Goal: Information Seeking & Learning: Learn about a topic

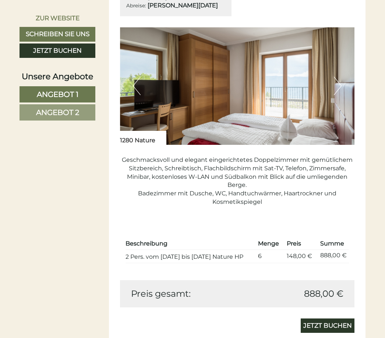
scroll to position [419, 0]
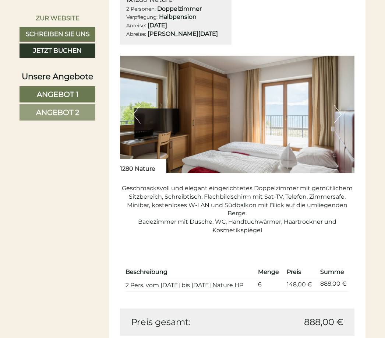
click at [338, 123] on button "Next" at bounding box center [338, 114] width 8 height 18
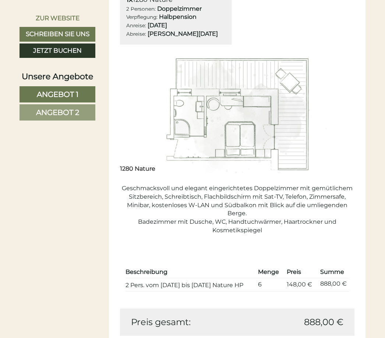
click at [338, 122] on button "Next" at bounding box center [338, 114] width 8 height 18
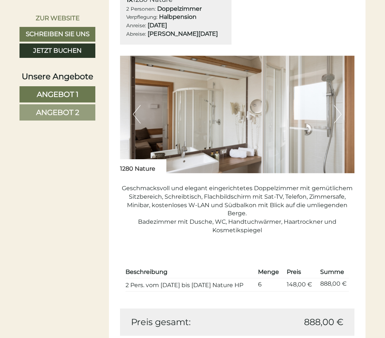
click at [338, 122] on button "Next" at bounding box center [338, 114] width 8 height 18
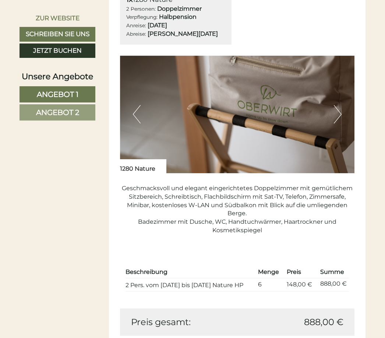
click at [338, 123] on button "Next" at bounding box center [338, 114] width 8 height 18
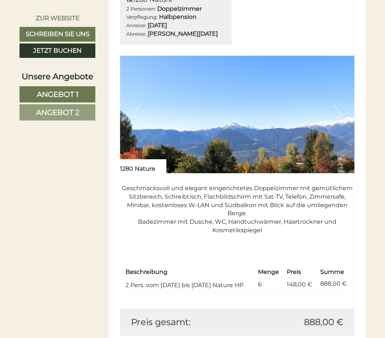
click at [339, 123] on button "Next" at bounding box center [338, 114] width 8 height 18
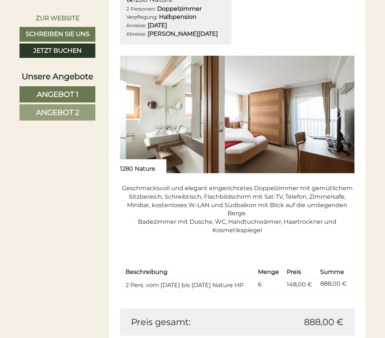
click at [339, 123] on button "Next" at bounding box center [338, 114] width 8 height 18
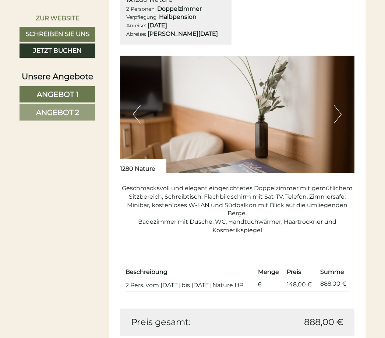
click at [340, 123] on button "Next" at bounding box center [338, 114] width 8 height 18
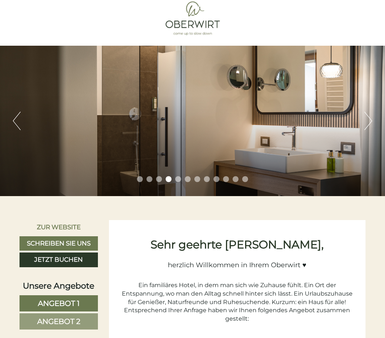
scroll to position [0, 0]
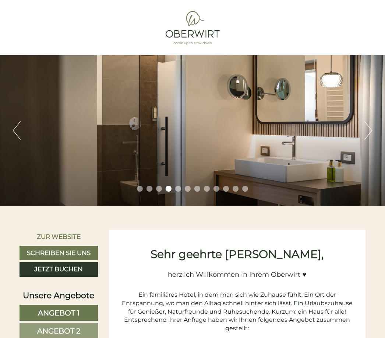
click at [368, 120] on div "Previous Next 1 2 3 4 5 6 7 8 9 10 11 12" at bounding box center [192, 130] width 385 height 150
click at [367, 123] on button "Next" at bounding box center [369, 130] width 8 height 18
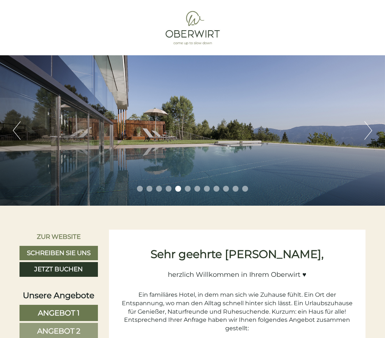
click at [368, 125] on button "Next" at bounding box center [369, 130] width 8 height 18
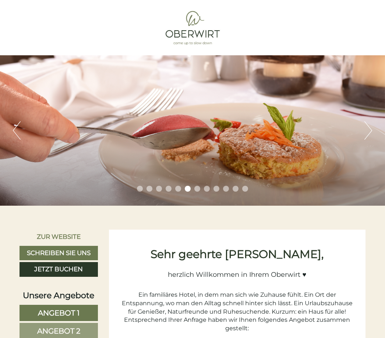
click at [368, 125] on button "Next" at bounding box center [369, 130] width 8 height 18
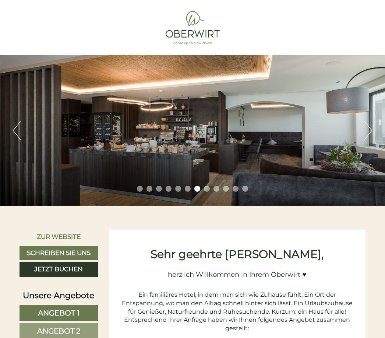
click at [370, 125] on button "Next" at bounding box center [369, 130] width 8 height 18
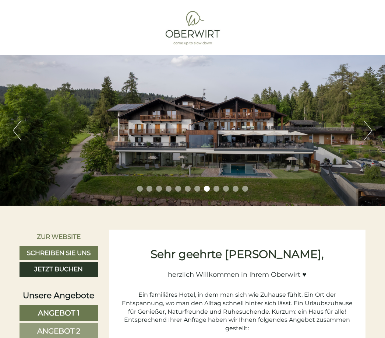
click at [370, 126] on button "Next" at bounding box center [369, 130] width 8 height 18
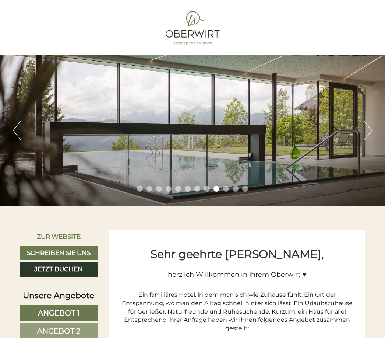
click at [370, 126] on button "Next" at bounding box center [369, 130] width 8 height 18
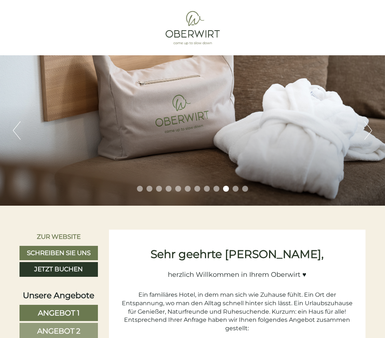
click at [370, 126] on button "Next" at bounding box center [369, 130] width 8 height 18
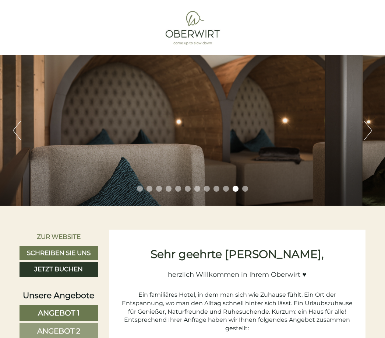
click at [370, 126] on button "Next" at bounding box center [369, 130] width 8 height 18
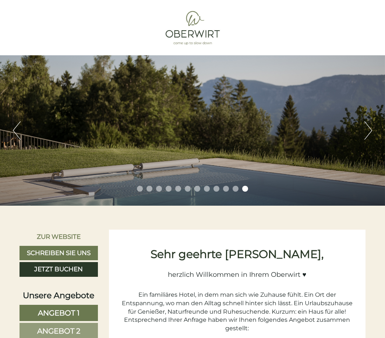
click at [371, 126] on button "Next" at bounding box center [369, 130] width 8 height 18
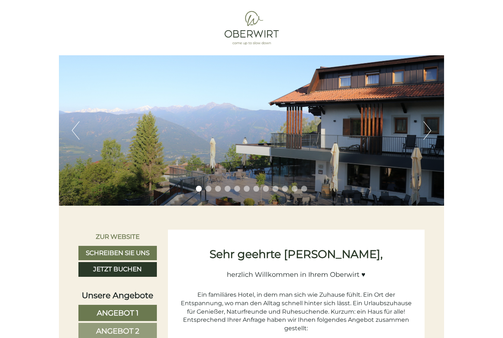
scroll to position [436, 0]
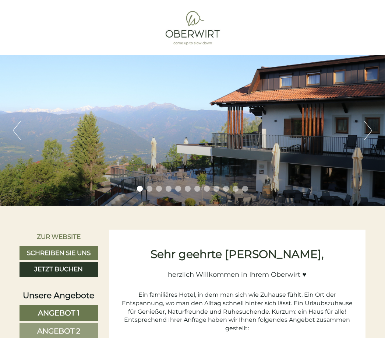
click at [368, 128] on button "Next" at bounding box center [369, 130] width 8 height 18
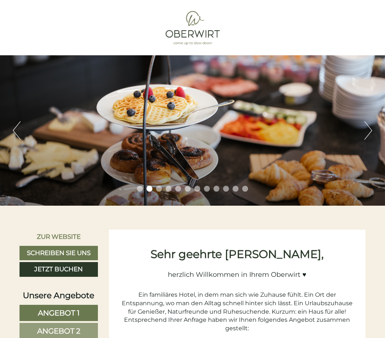
click at [368, 128] on button "Next" at bounding box center [369, 130] width 8 height 18
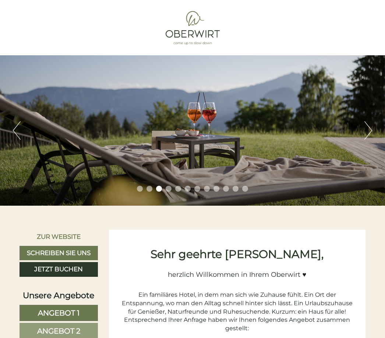
click at [368, 128] on button "Next" at bounding box center [369, 130] width 8 height 18
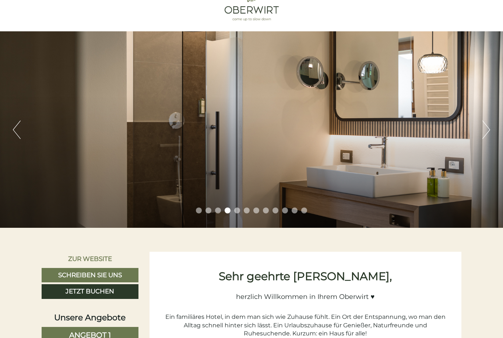
scroll to position [24, 0]
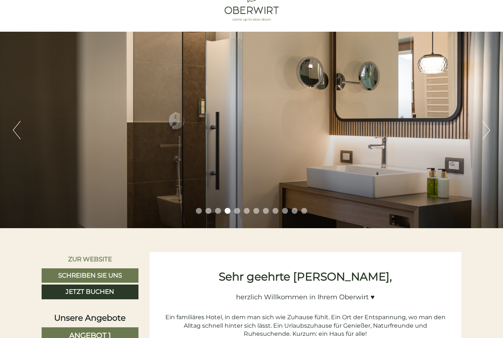
click at [385, 127] on button "Next" at bounding box center [487, 130] width 8 height 18
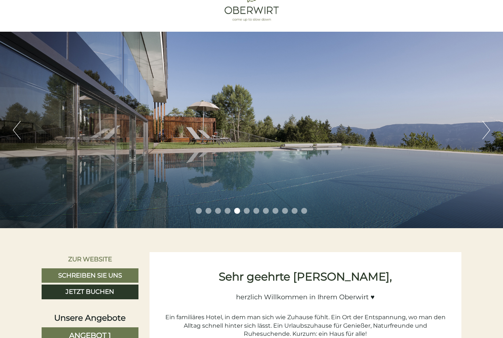
click at [385, 132] on button "Next" at bounding box center [487, 130] width 8 height 18
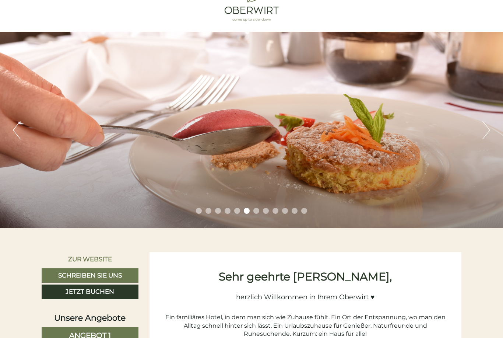
click at [385, 133] on button "Next" at bounding box center [487, 130] width 8 height 18
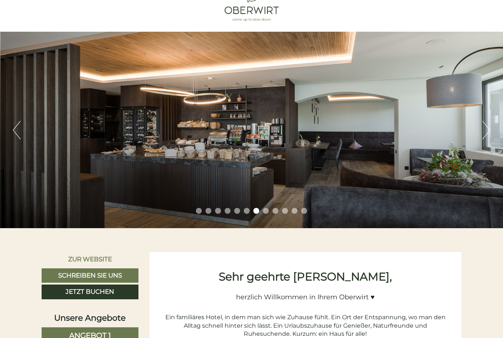
click at [385, 134] on button "Next" at bounding box center [487, 130] width 8 height 18
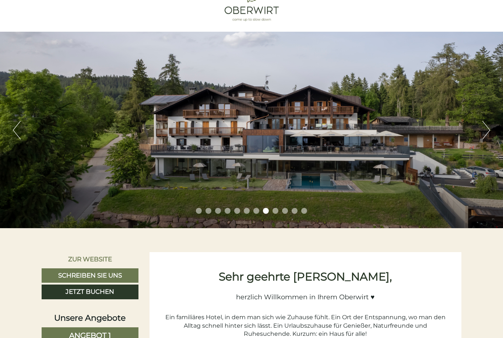
click at [385, 129] on button "Next" at bounding box center [487, 130] width 8 height 18
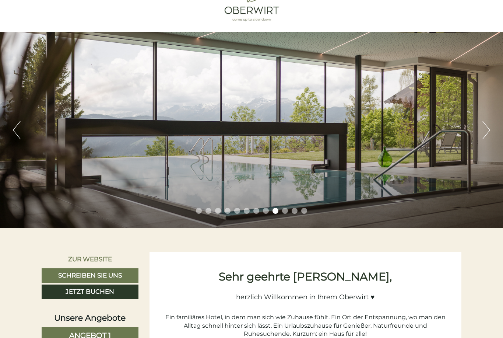
click at [385, 133] on button "Next" at bounding box center [487, 130] width 8 height 18
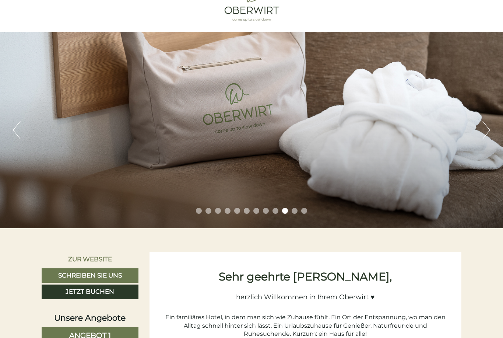
click at [385, 129] on button "Next" at bounding box center [487, 130] width 8 height 18
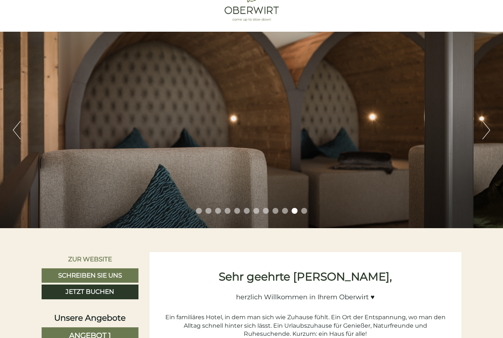
click at [385, 127] on button "Next" at bounding box center [487, 130] width 8 height 18
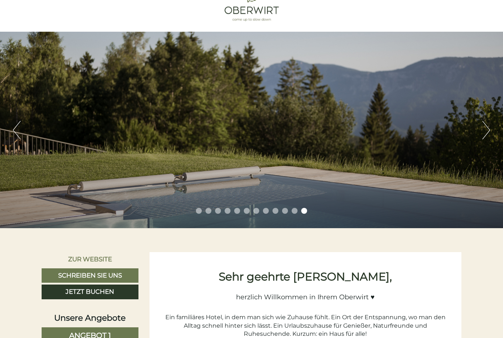
click at [385, 129] on button "Next" at bounding box center [487, 130] width 8 height 18
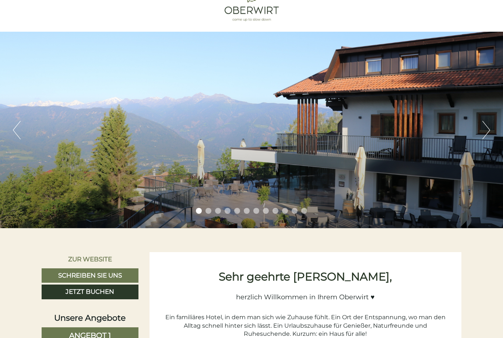
click at [385, 130] on button "Next" at bounding box center [487, 130] width 8 height 18
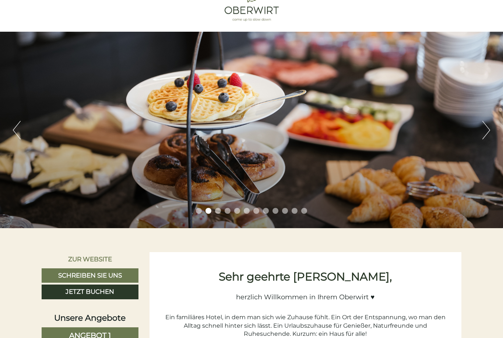
click at [385, 131] on button "Next" at bounding box center [487, 130] width 8 height 18
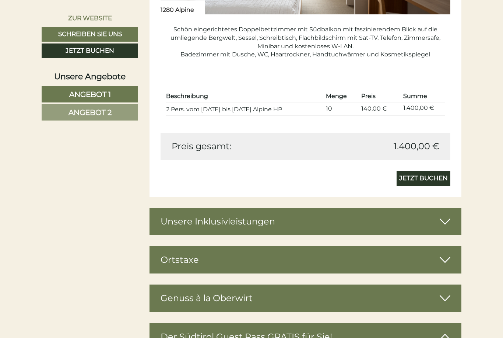
scroll to position [1092, 0]
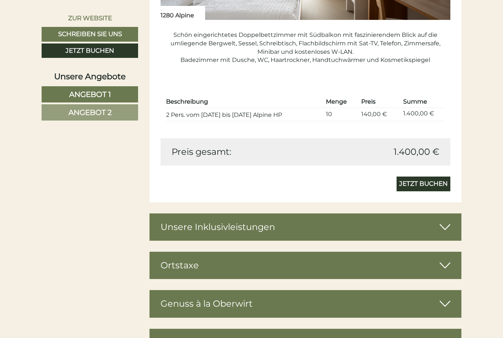
click at [385, 219] on div "Unsere Inklusivleistungen" at bounding box center [306, 226] width 312 height 27
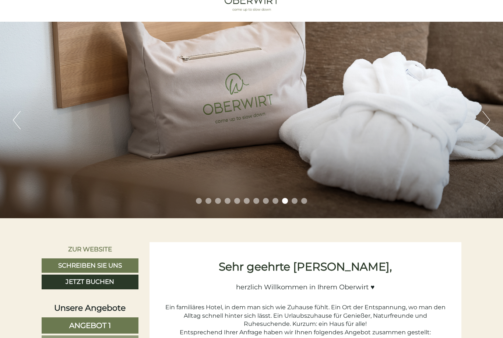
scroll to position [34, 0]
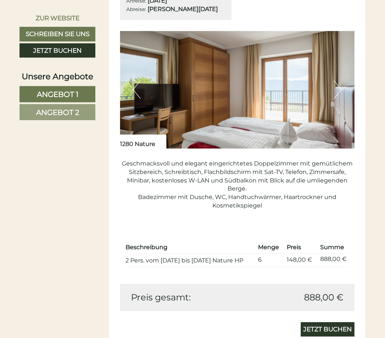
scroll to position [444, 0]
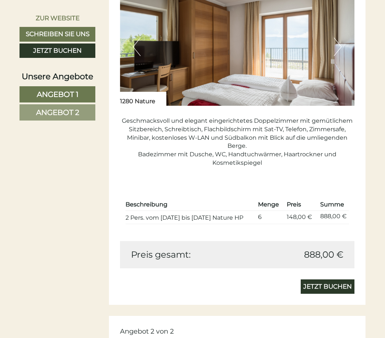
click at [28, 111] on link "Angebot 2" at bounding box center [58, 112] width 76 height 16
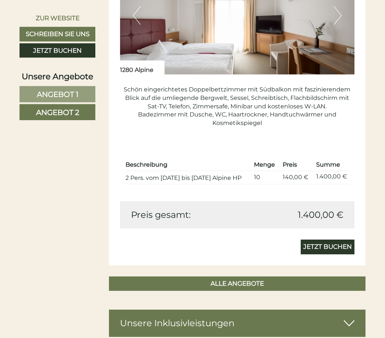
scroll to position [516, 0]
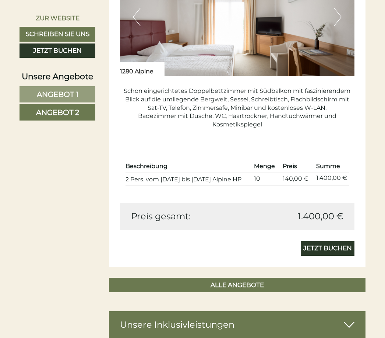
click at [66, 91] on span "Angebot 1" at bounding box center [58, 94] width 42 height 9
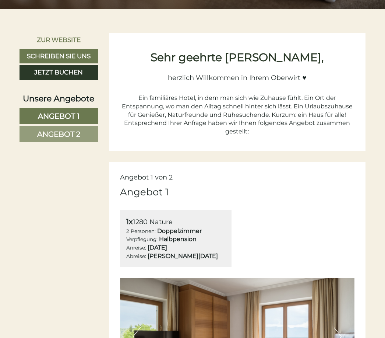
scroll to position [0, 0]
